Goal: Find contact information: Obtain details needed to contact an individual or organization

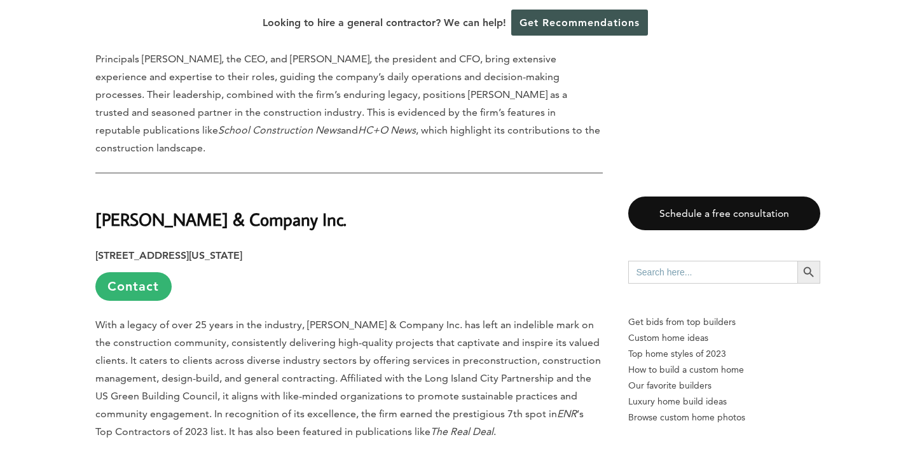
scroll to position [1104, 0]
click at [157, 273] on link "Contact" at bounding box center [133, 287] width 76 height 29
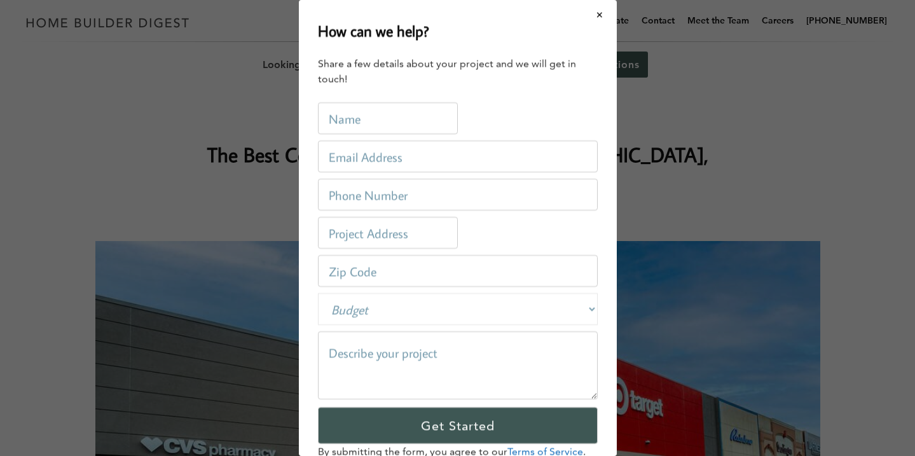
scroll to position [0, 0]
click at [157, 216] on div "How can we help? Share a few details about your project and we will get in touc…" at bounding box center [457, 228] width 915 height 456
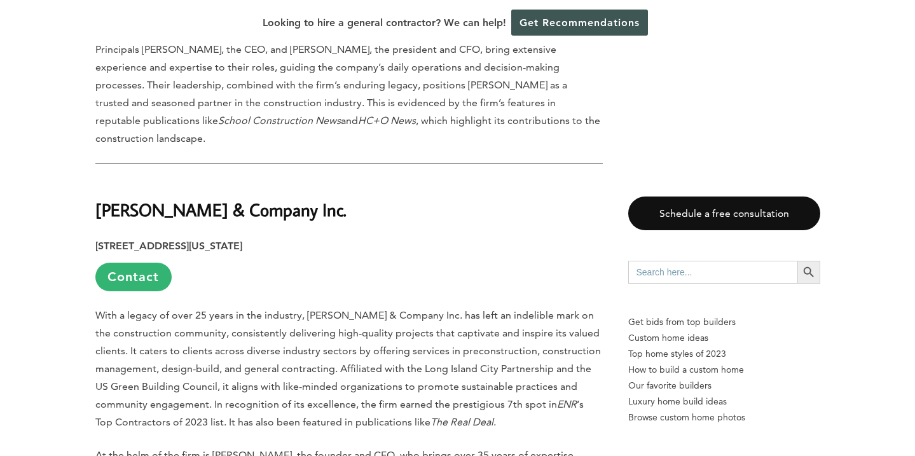
scroll to position [1171, 0]
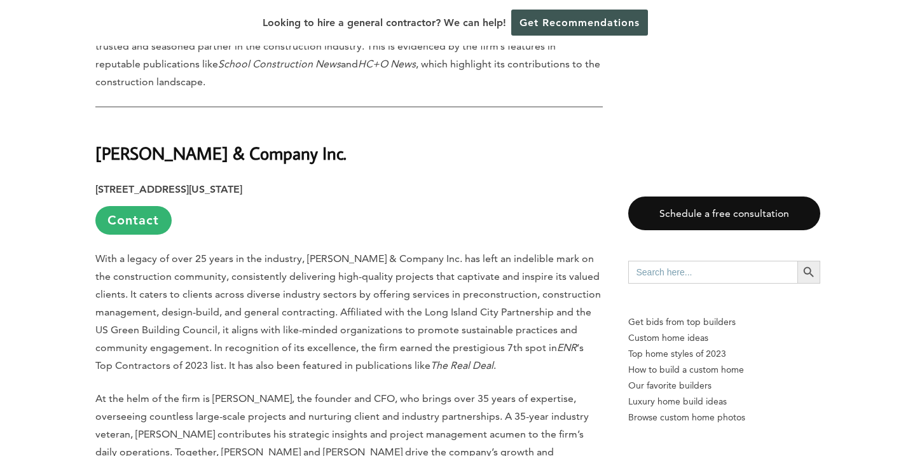
click at [230, 142] on strong "[PERSON_NAME] & Company Inc." at bounding box center [220, 153] width 251 height 22
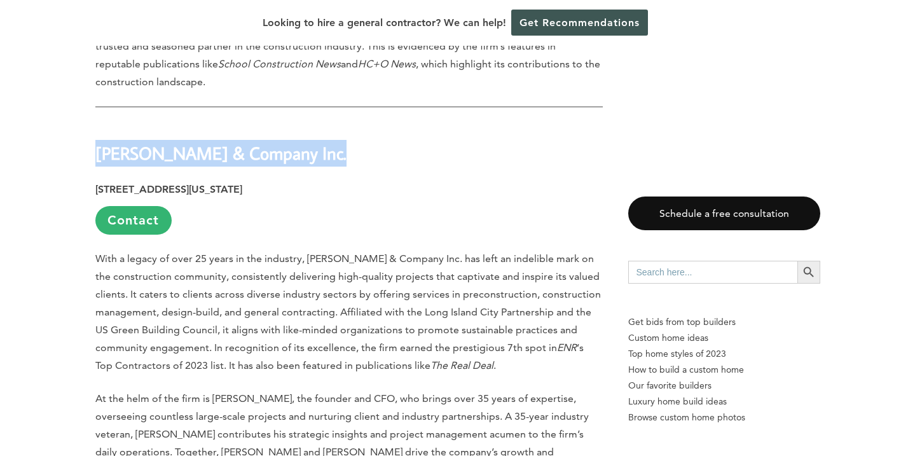
click at [230, 142] on strong "[PERSON_NAME] & Company Inc." at bounding box center [220, 153] width 251 height 22
copy div "[PERSON_NAME] & Company Inc."
